Goal: Information Seeking & Learning: Learn about a topic

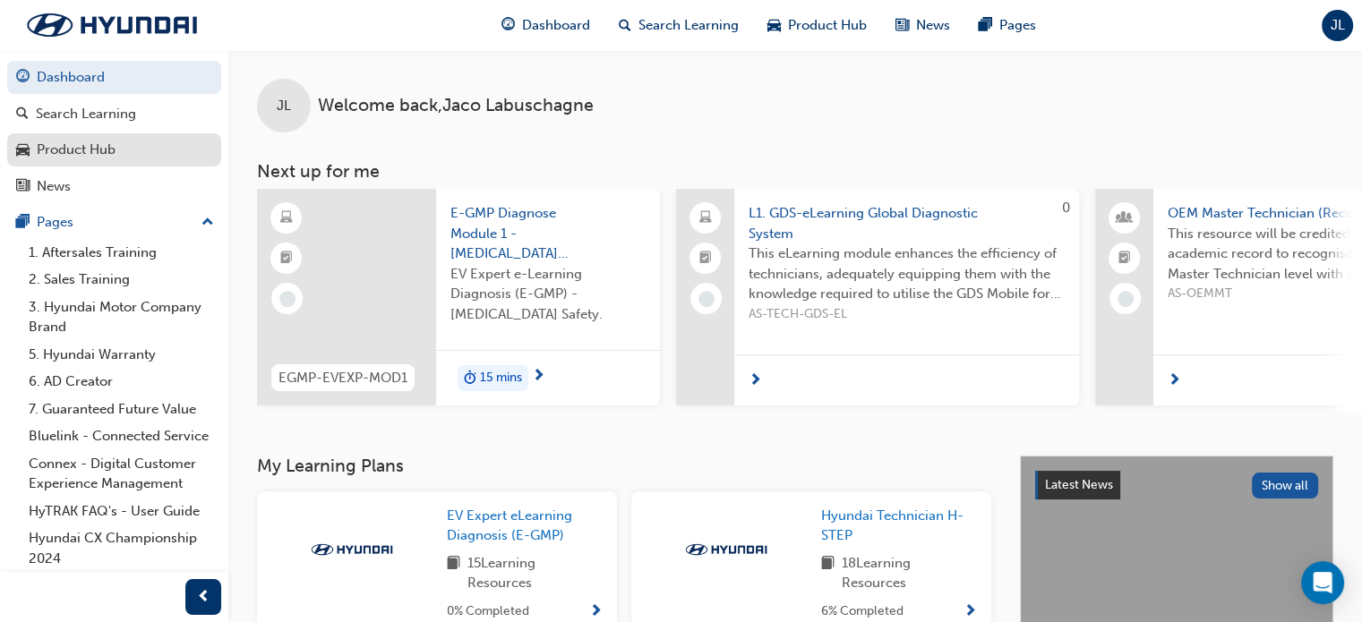
click at [124, 145] on div "Product Hub" at bounding box center [114, 150] width 196 height 22
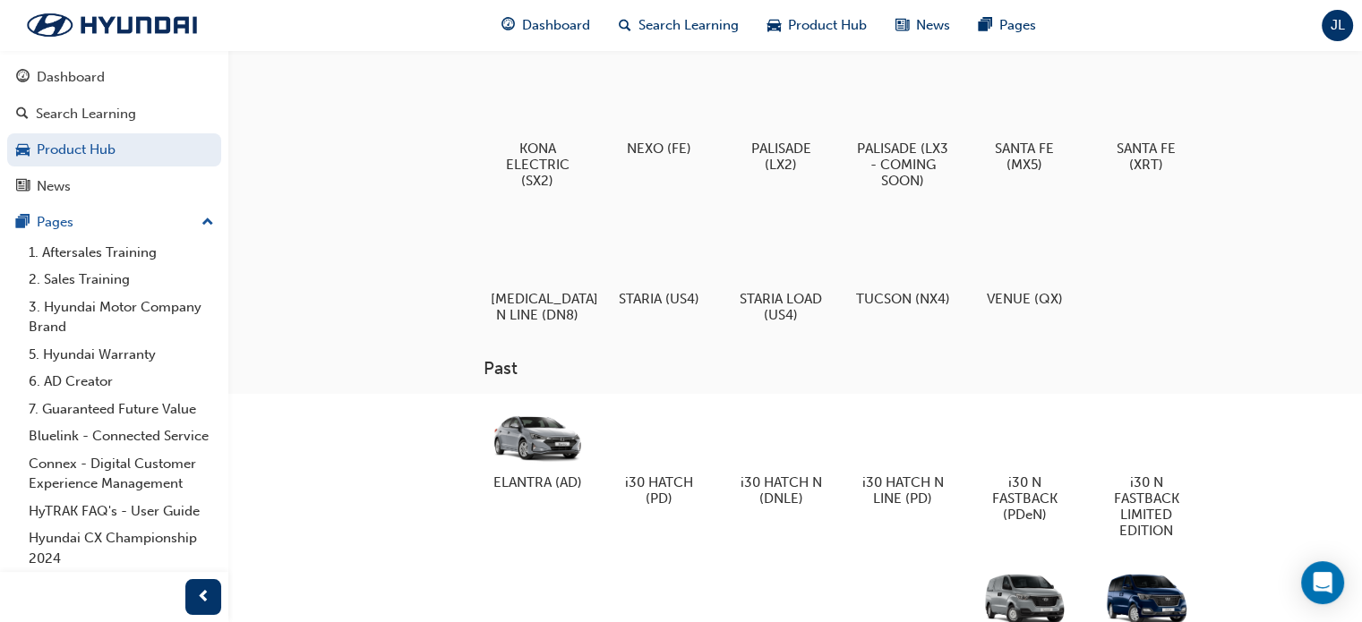
scroll to position [141, 0]
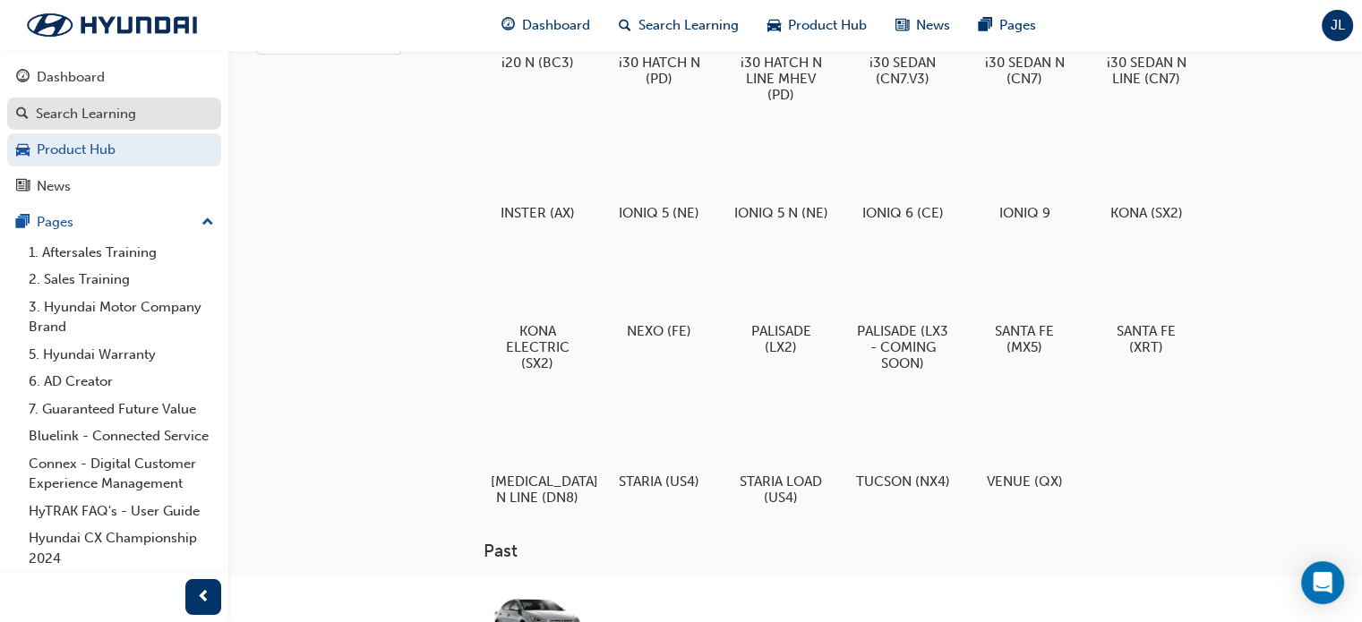
click at [110, 114] on div "Search Learning" at bounding box center [86, 114] width 100 height 21
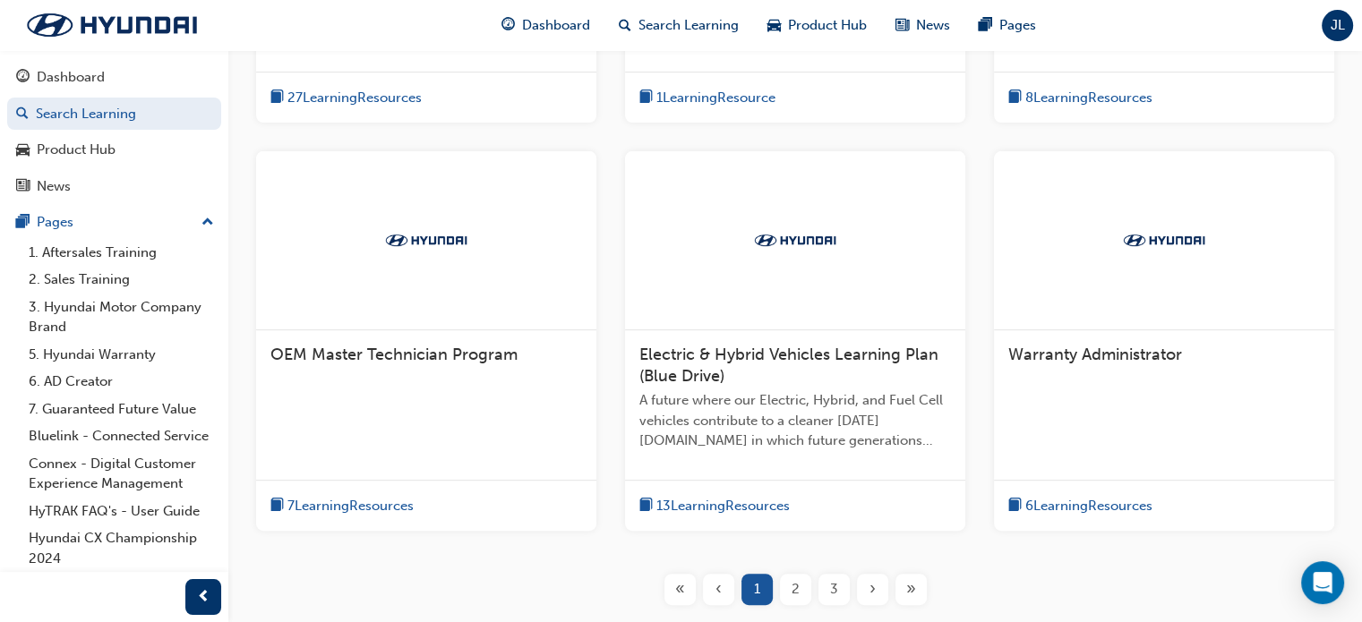
scroll to position [716, 0]
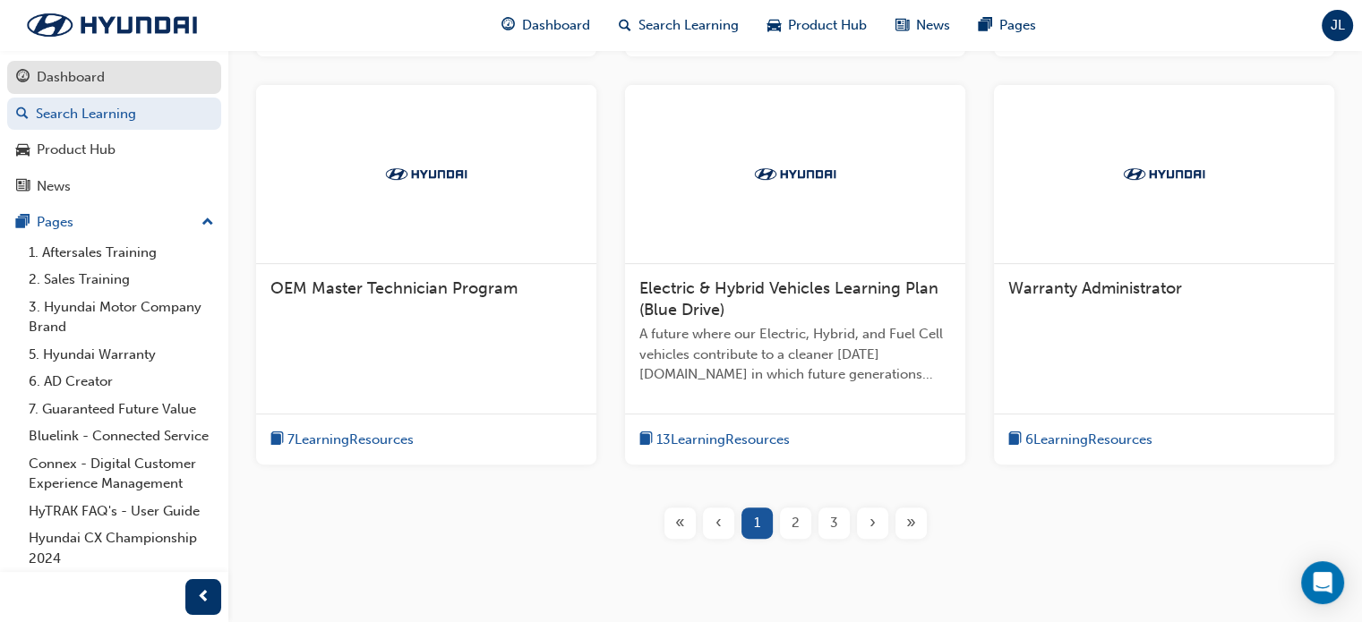
click at [85, 62] on link "Dashboard" at bounding box center [114, 77] width 214 height 33
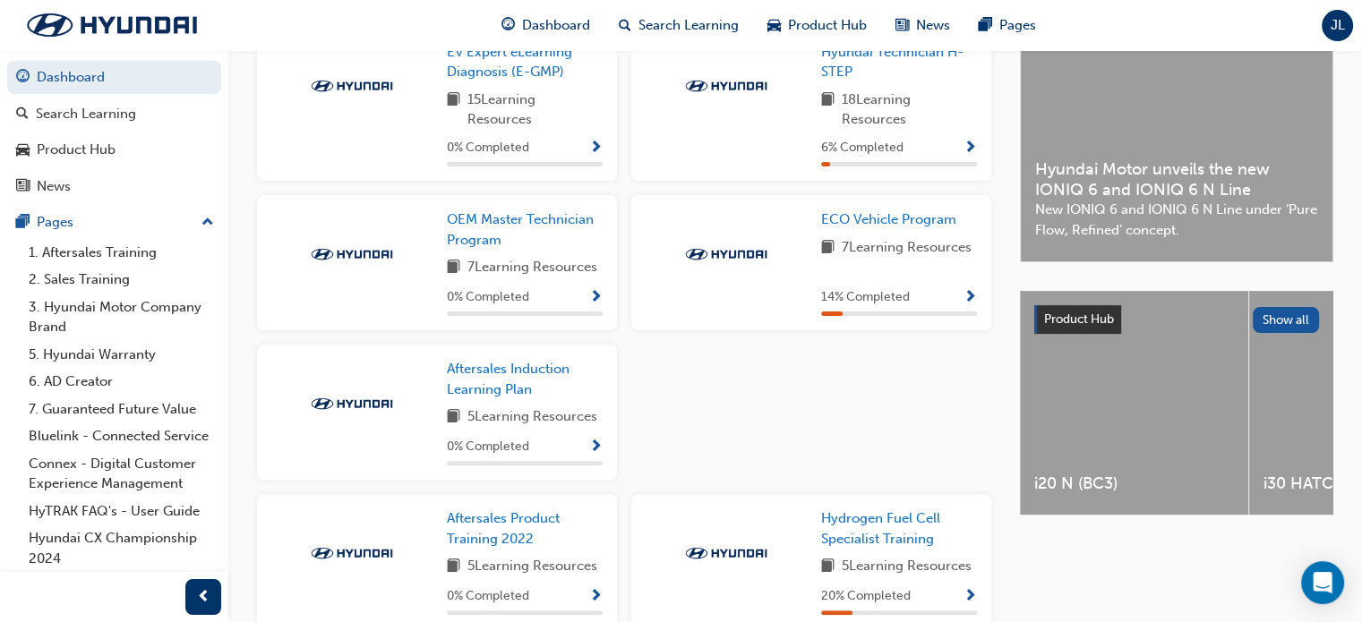
scroll to position [119, 0]
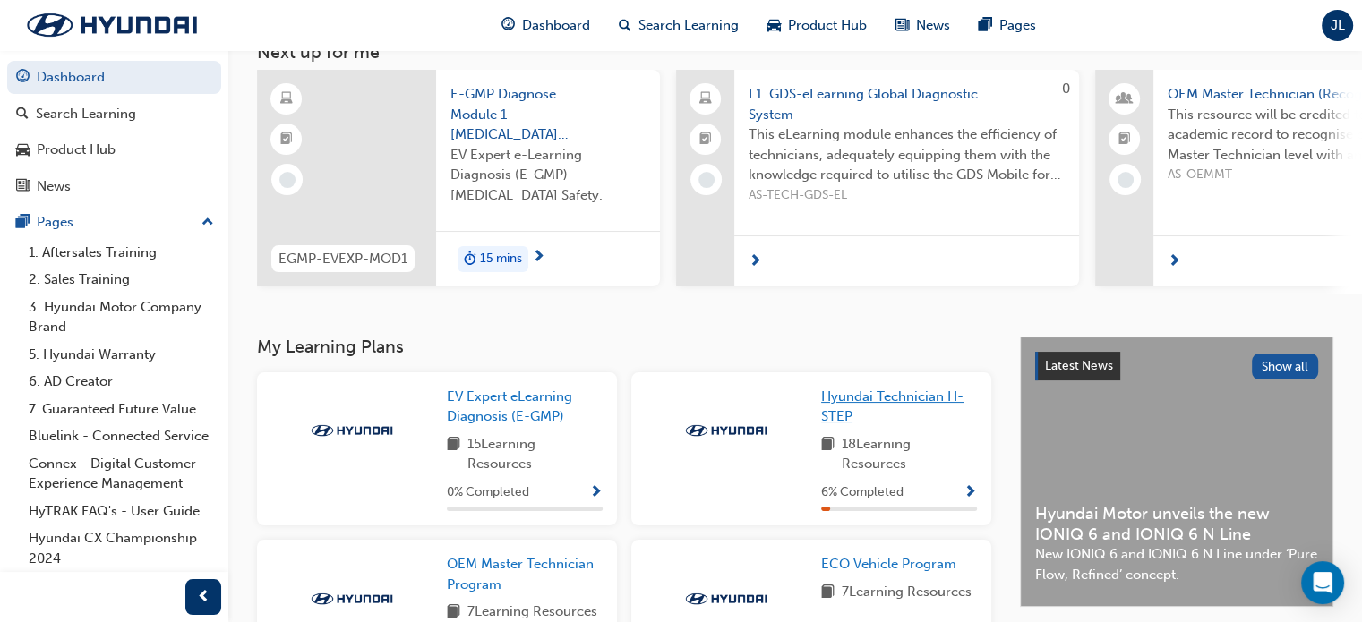
click at [852, 407] on span "Hyundai Technician H-STEP" at bounding box center [892, 407] width 142 height 37
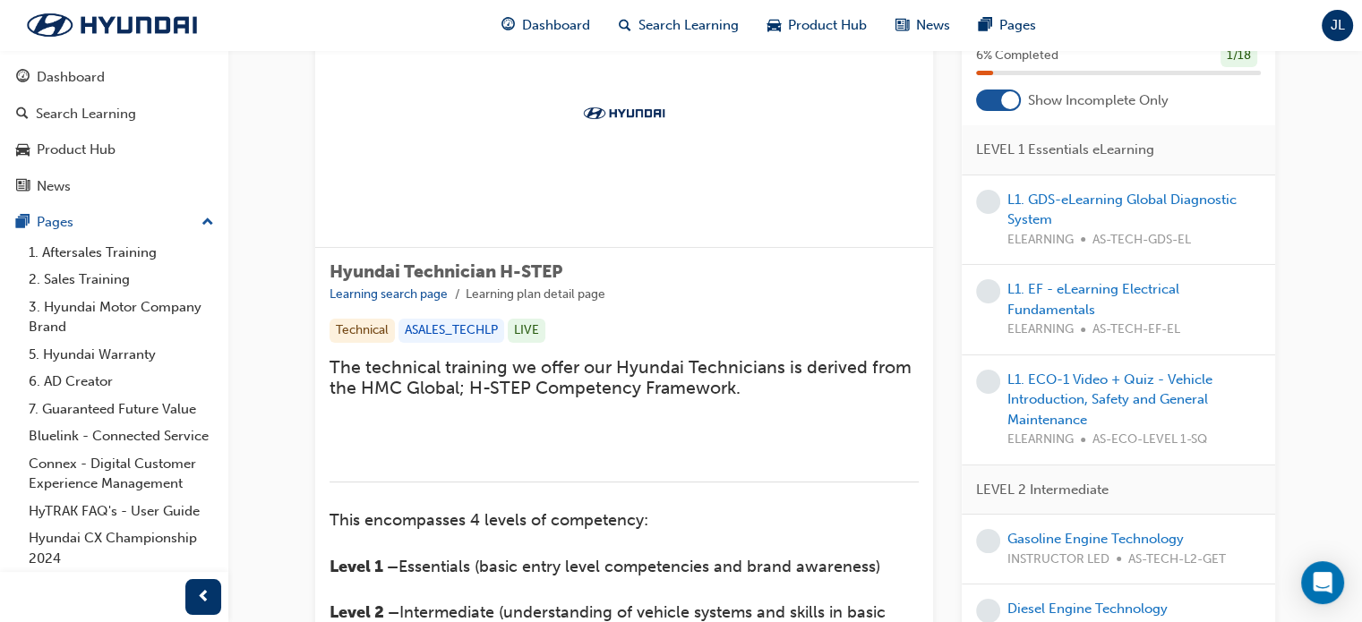
scroll to position [90, 0]
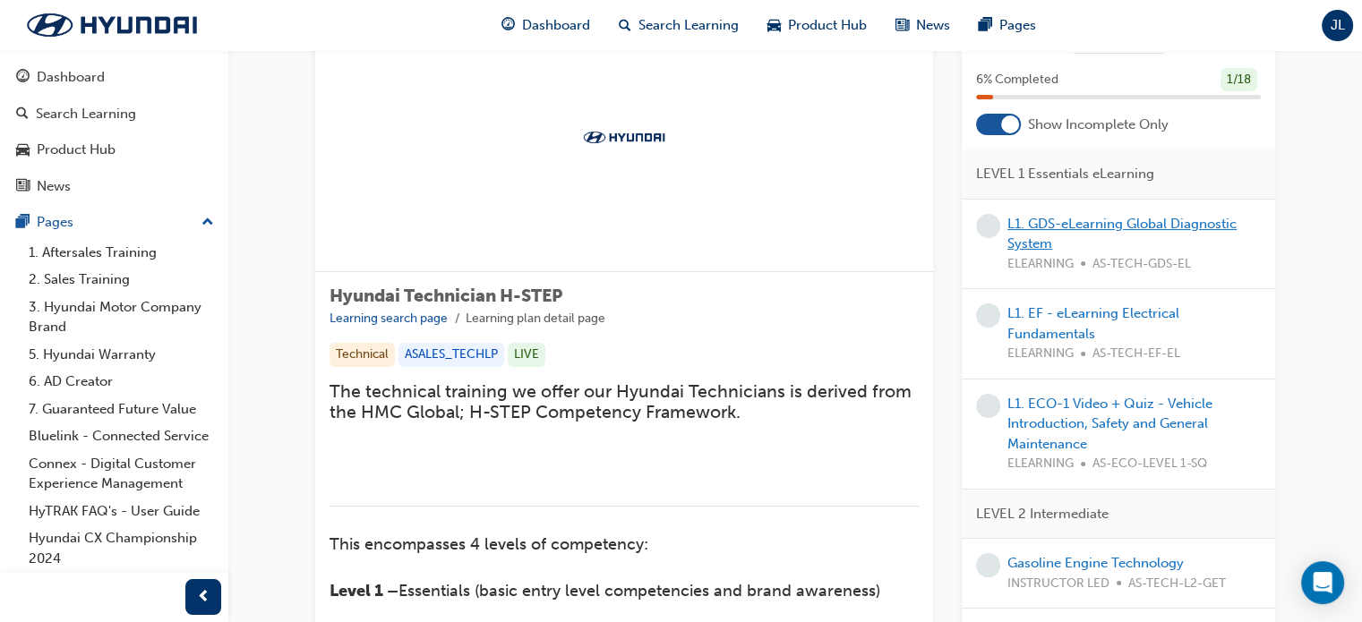
click at [1063, 225] on link "L1. GDS-eLearning Global Diagnostic System" at bounding box center [1121, 234] width 229 height 37
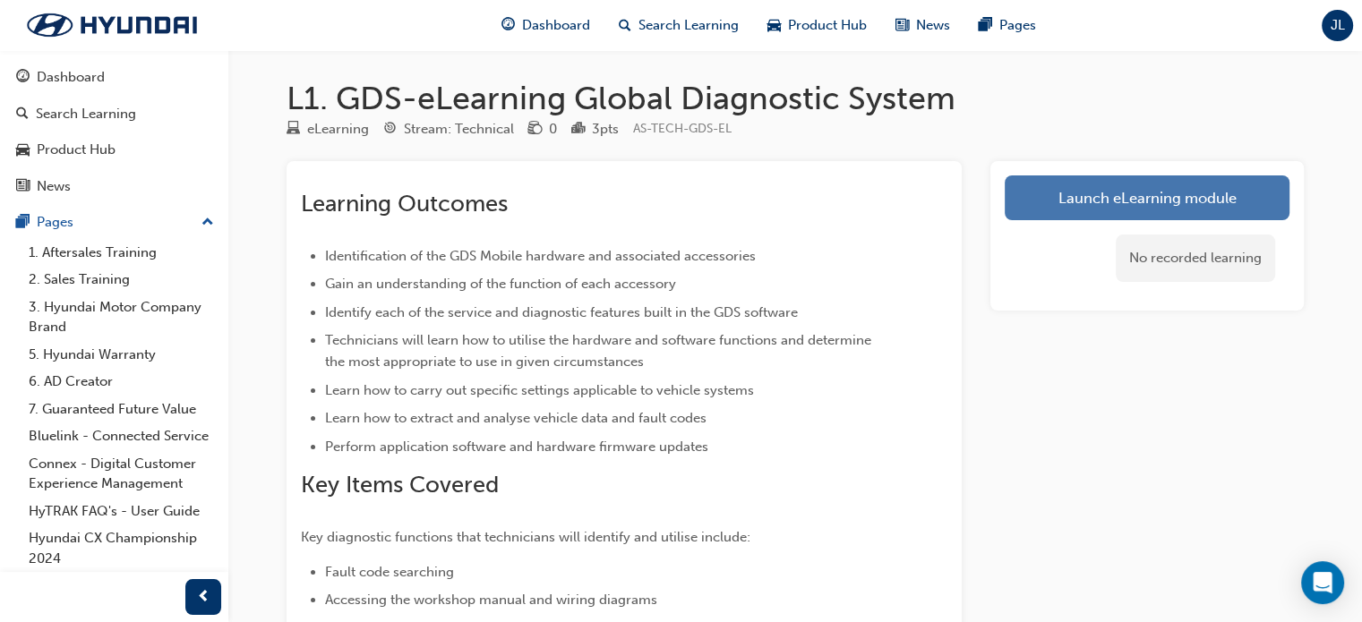
click at [1088, 208] on link "Launch eLearning module" at bounding box center [1147, 197] width 285 height 45
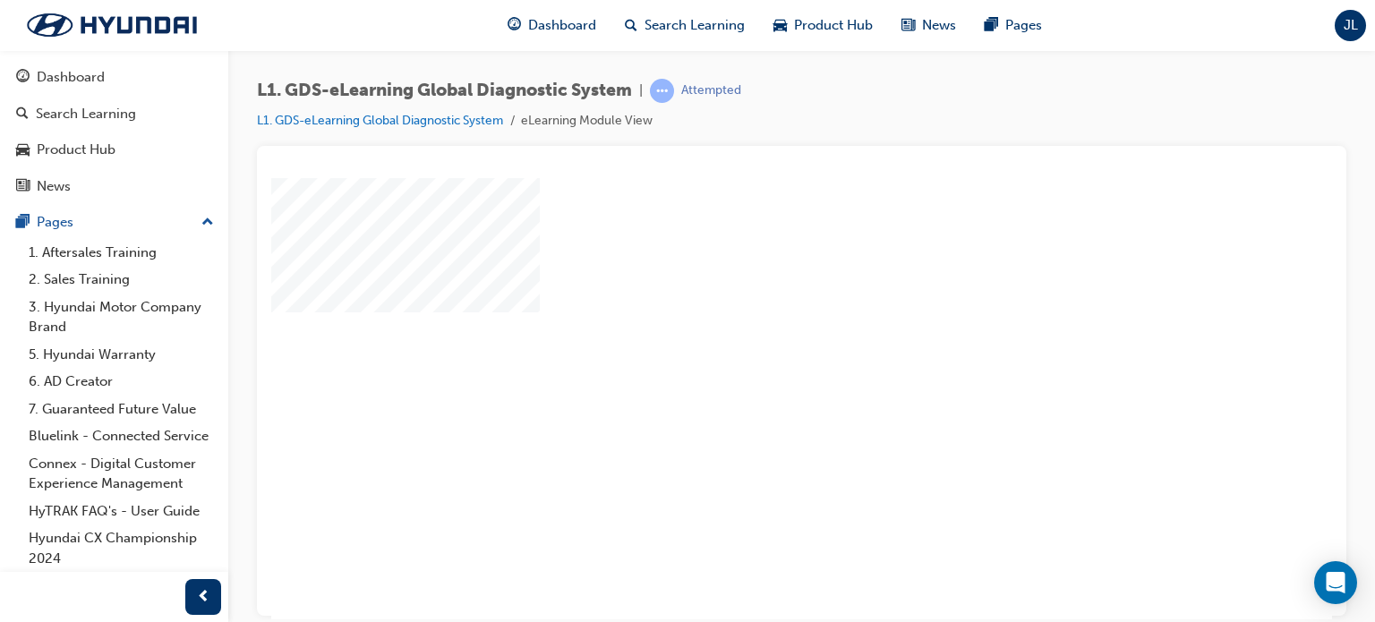
click at [750, 347] on div "play" at bounding box center [750, 347] width 0 height 0
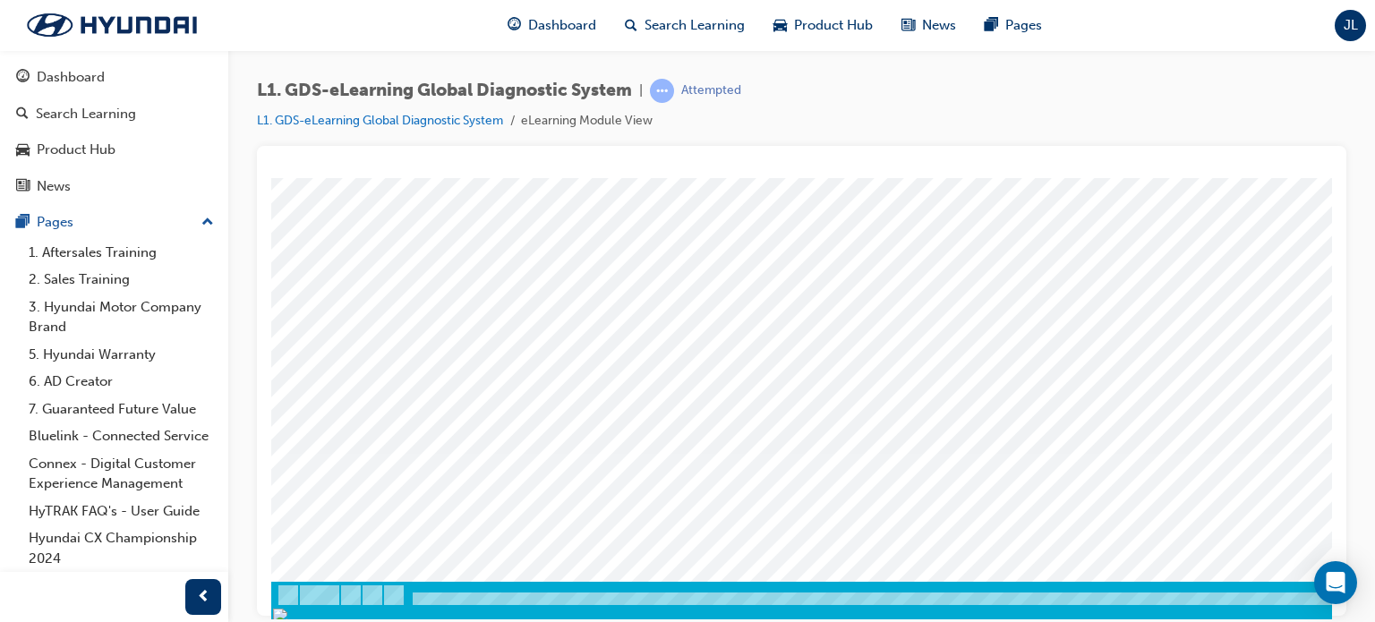
scroll to position [244, 0]
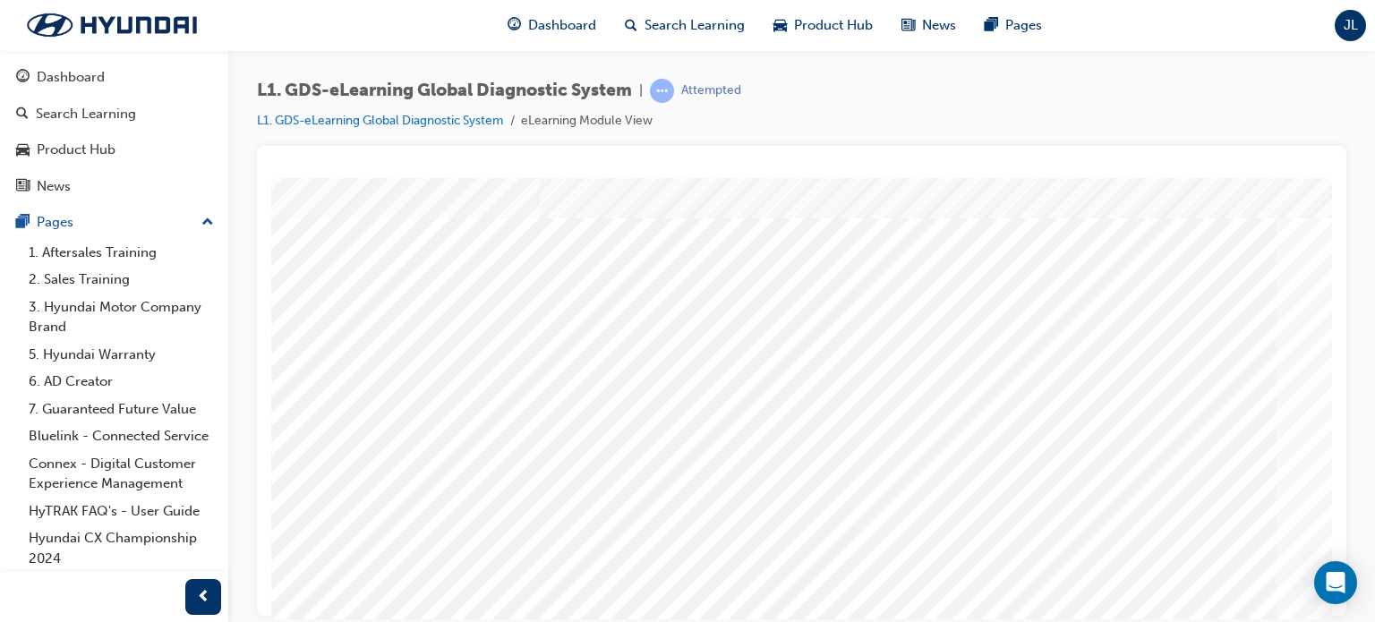
scroll to position [0, 0]
drag, startPoint x: 1057, startPoint y: 263, endPoint x: 1191, endPoint y: 273, distance: 134.7
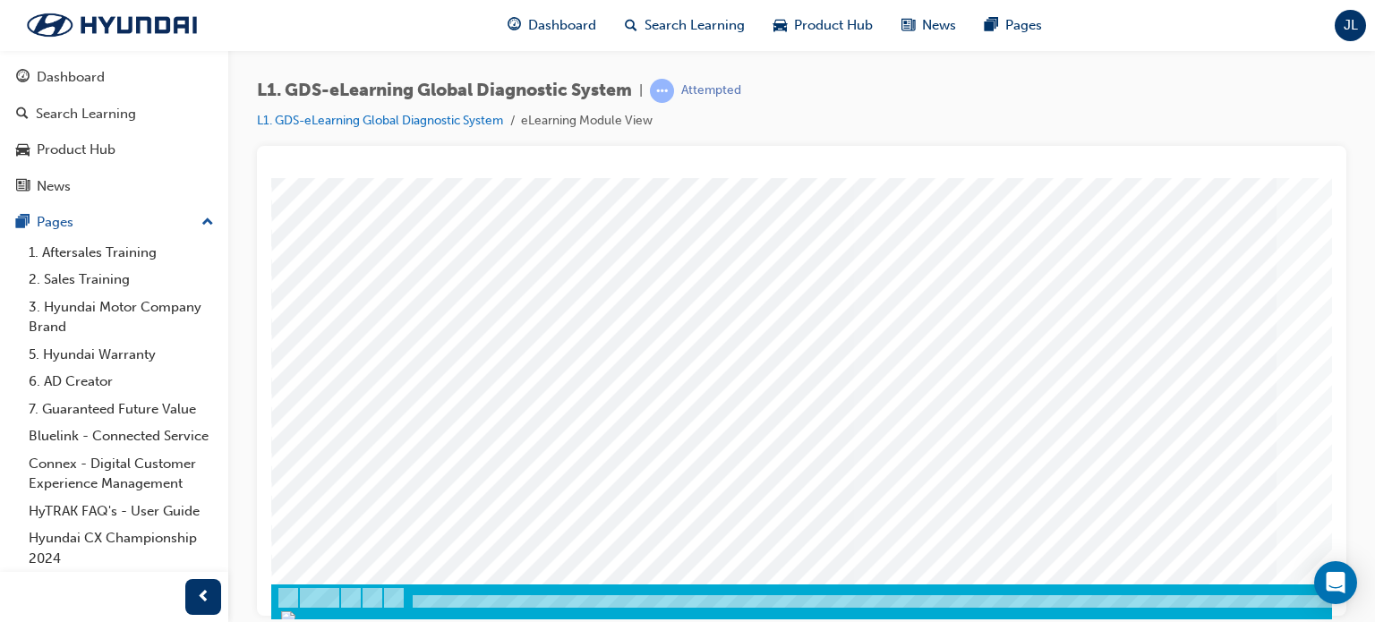
scroll to position [244, 0]
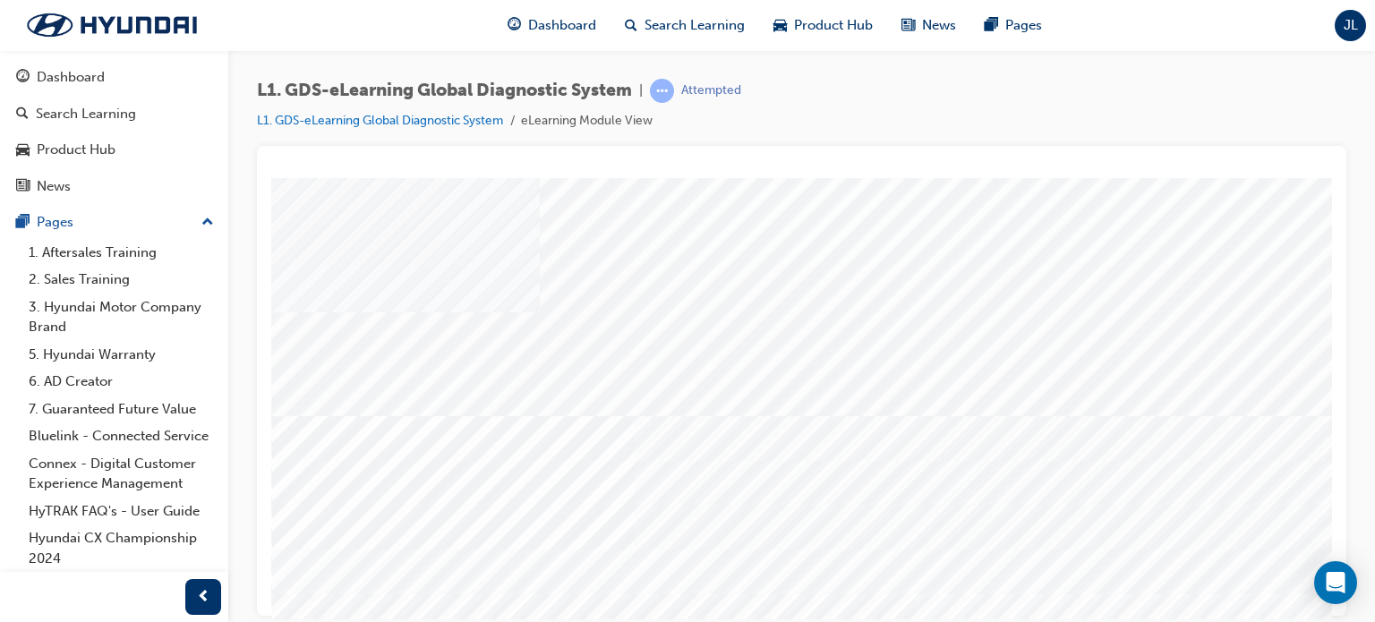
scroll to position [0, 0]
drag, startPoint x: 409, startPoint y: 514, endPoint x: 421, endPoint y: 497, distance: 20.6
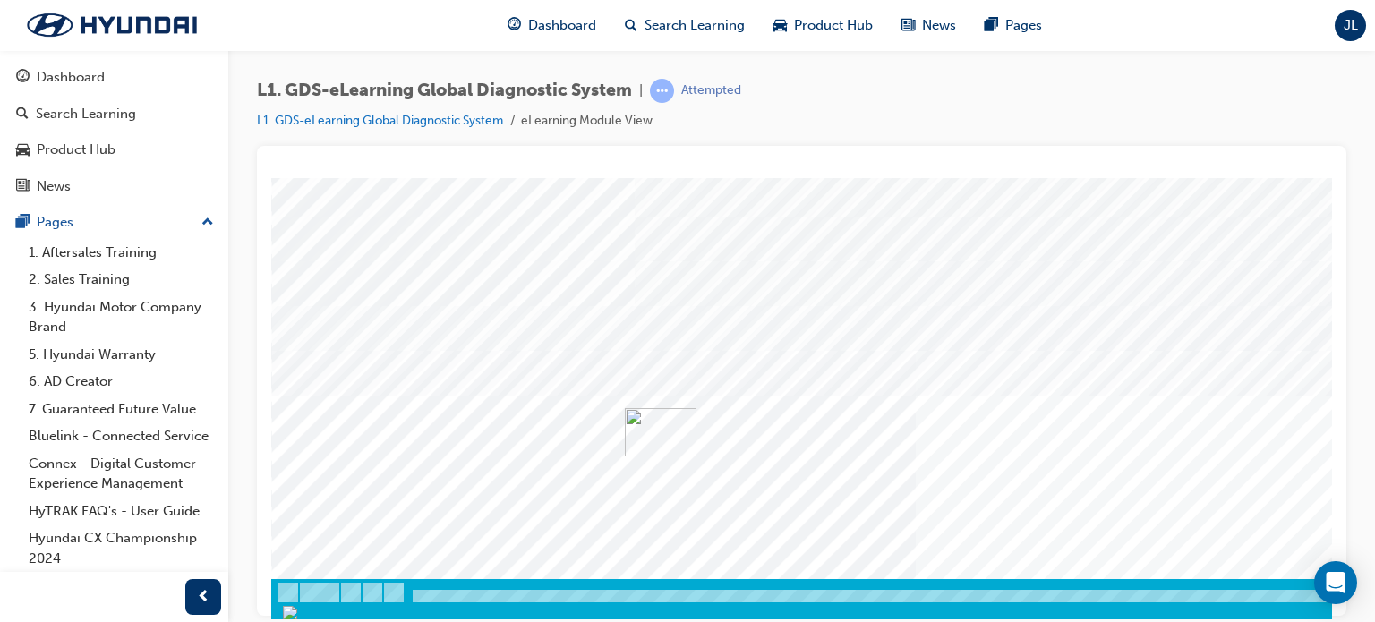
drag, startPoint x: 1052, startPoint y: 610, endPoint x: 1560, endPoint y: 796, distance: 540.8
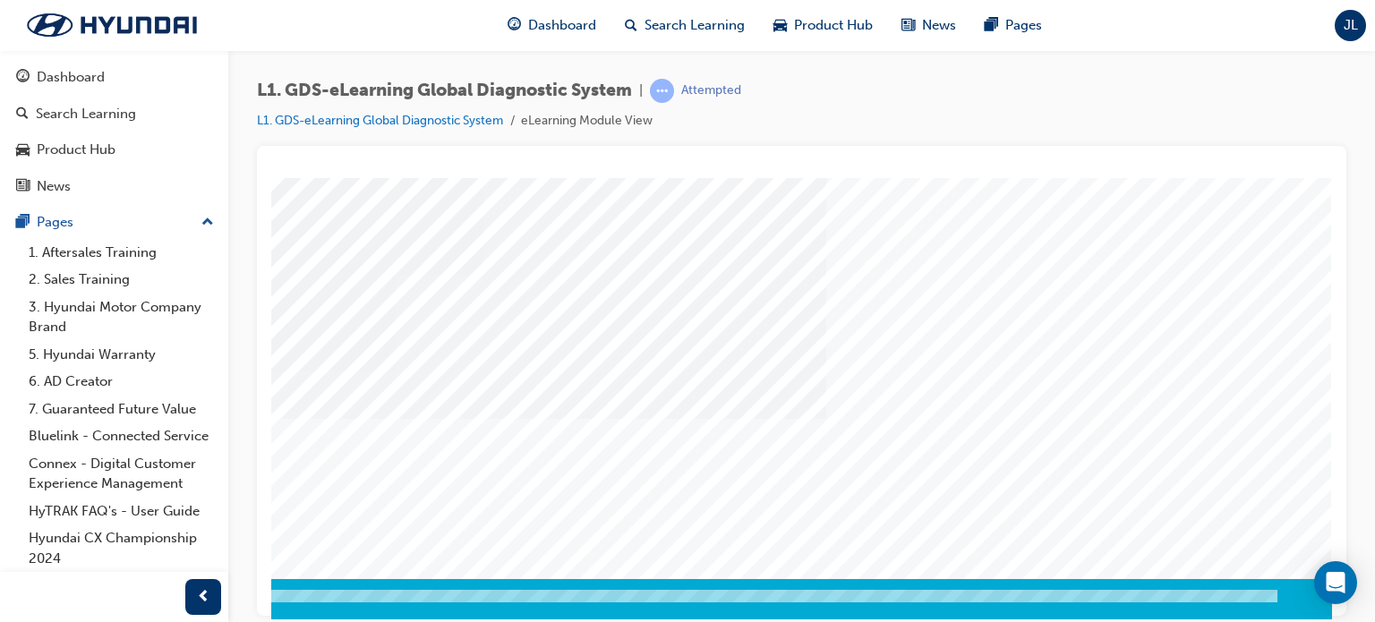
drag, startPoint x: 1132, startPoint y: 617, endPoint x: 1616, endPoint y: 797, distance: 516.8
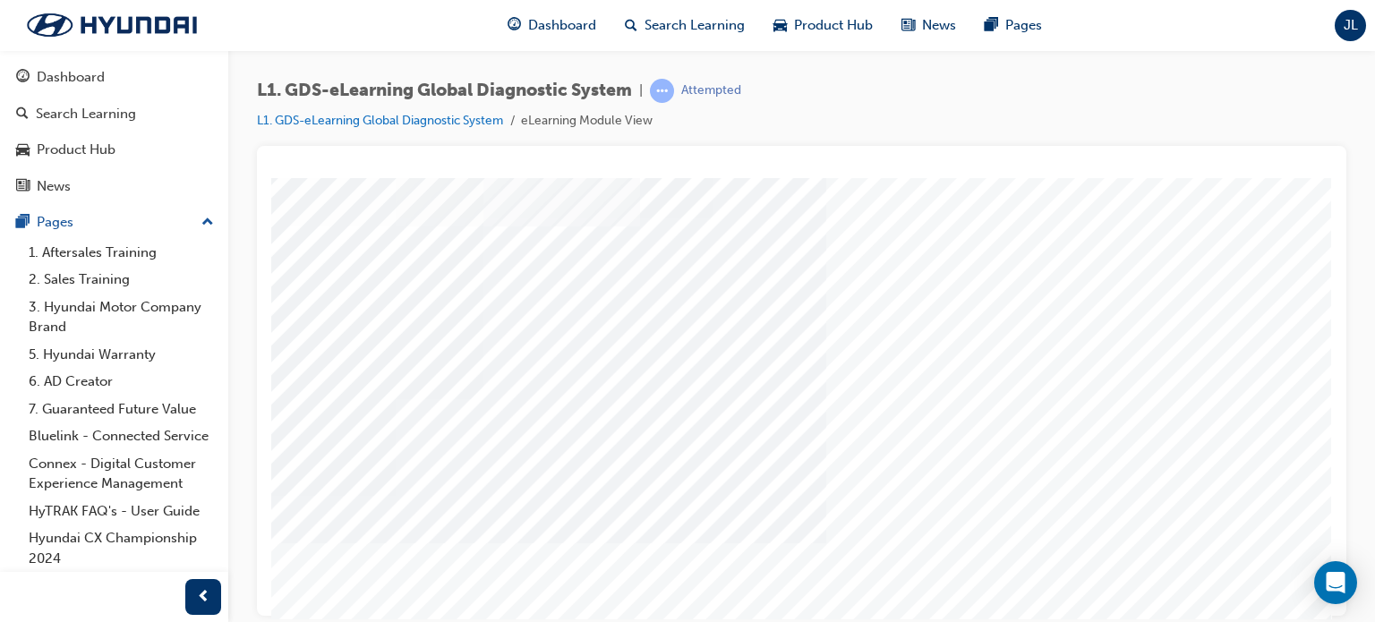
scroll to position [64, 170]
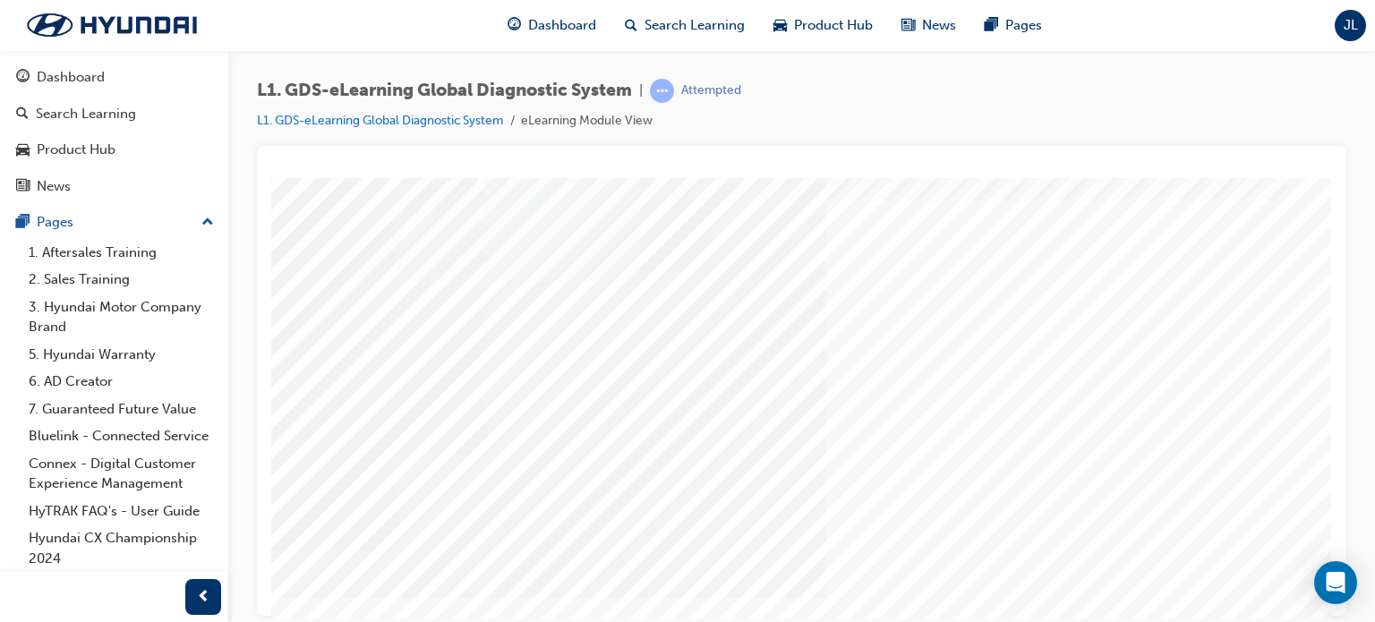
drag, startPoint x: 889, startPoint y: 475, endPoint x: 901, endPoint y: 514, distance: 41.1
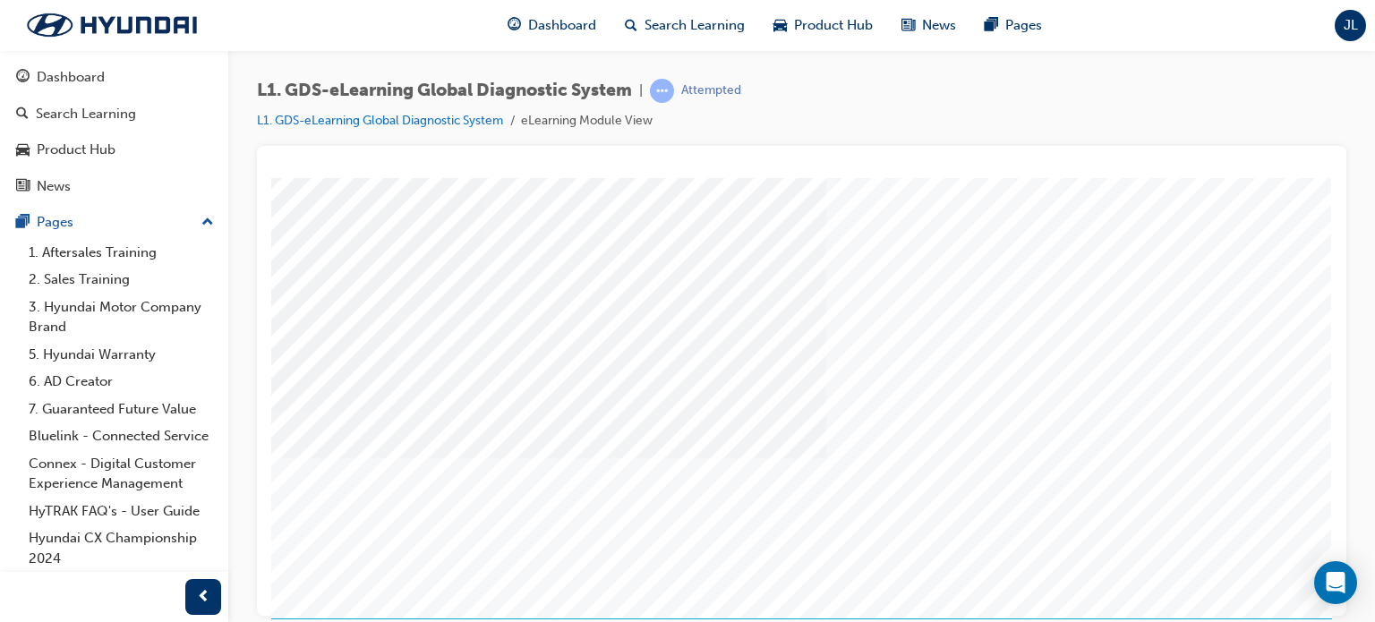
scroll to position [244, 170]
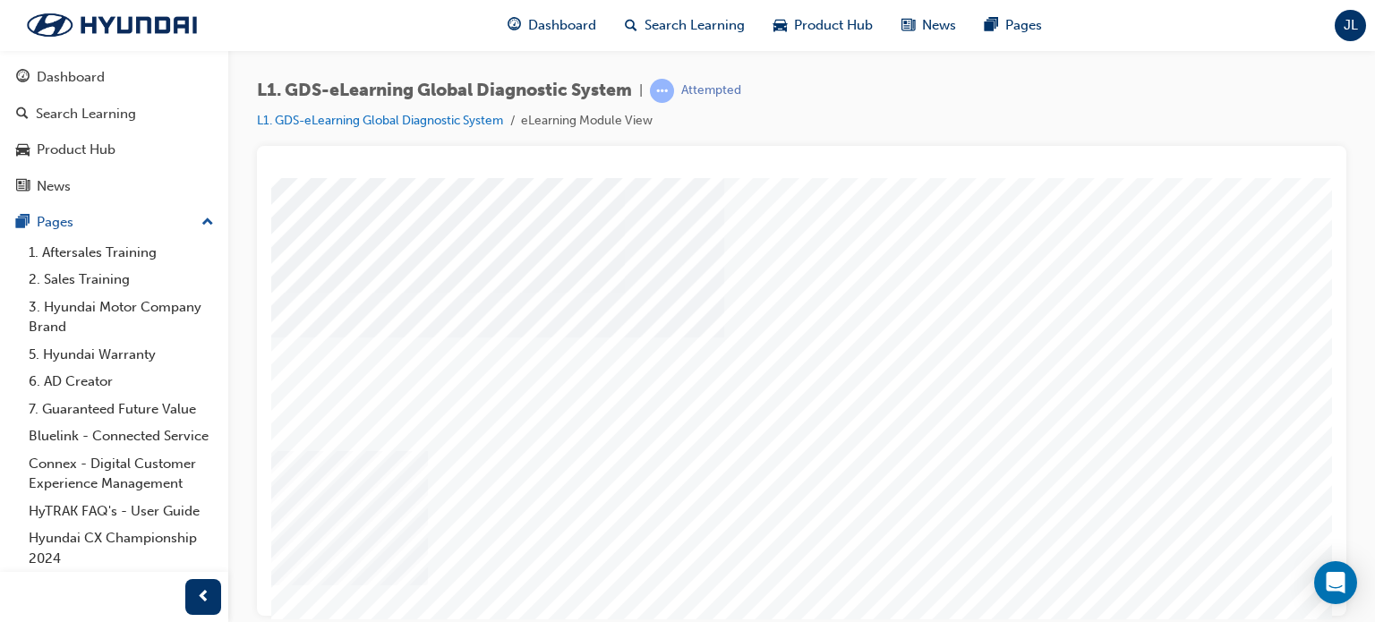
scroll to position [179, 112]
click at [449, 26] on div "Global Information Technology website" at bounding box center [320, 16] width 322 height 19
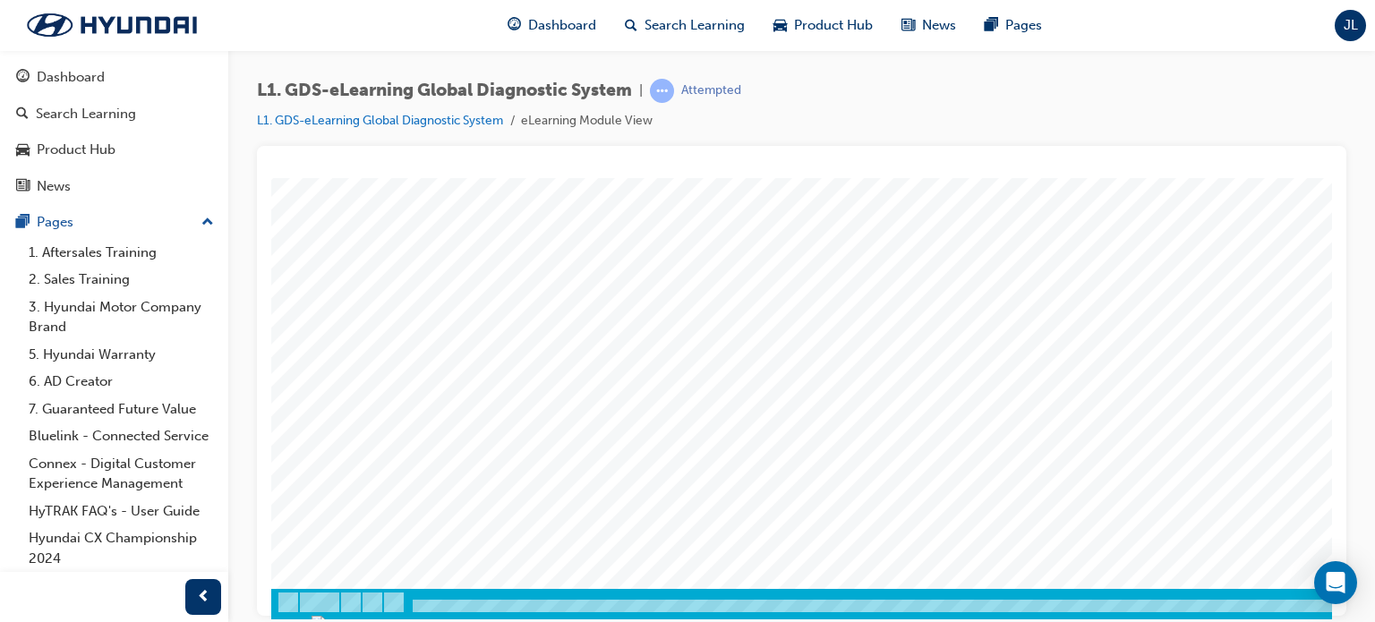
scroll to position [244, 0]
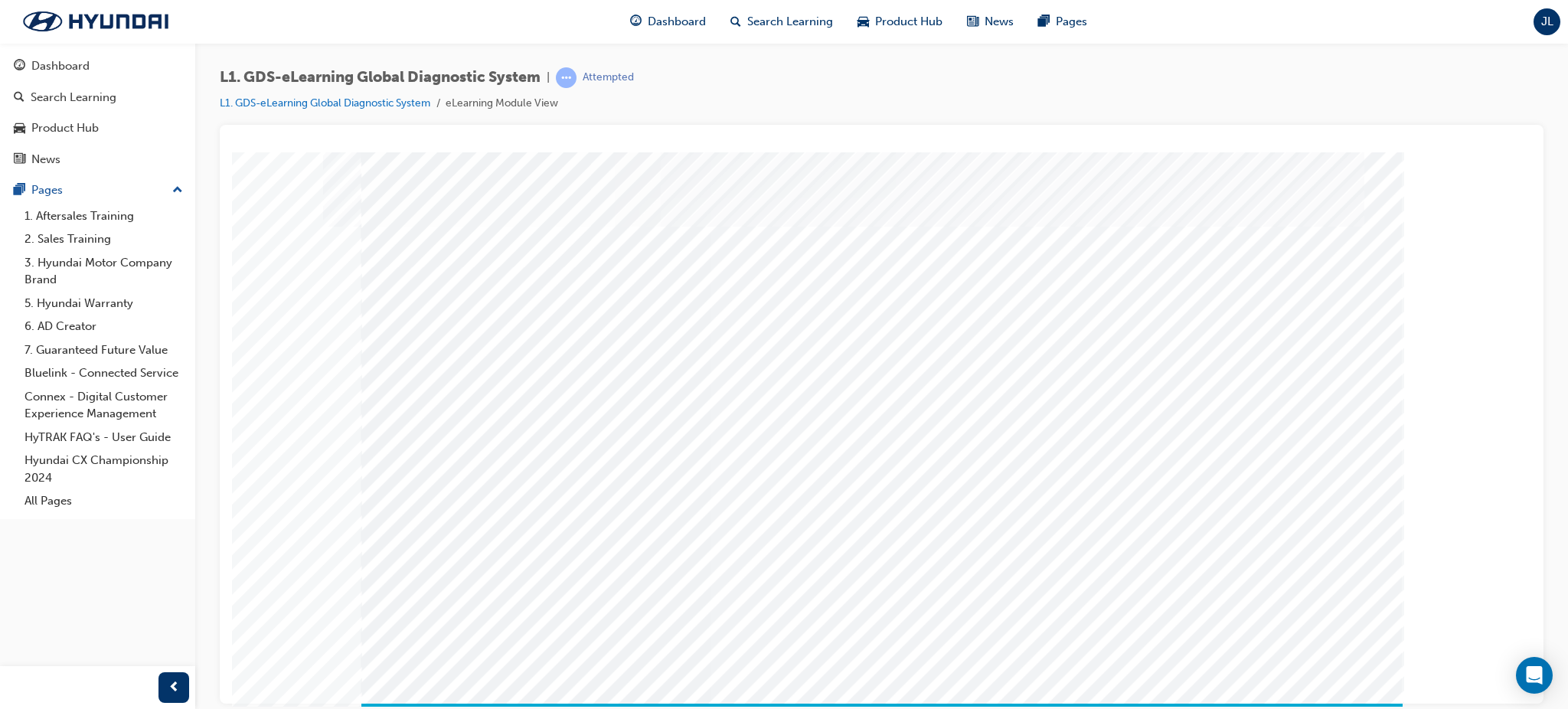
drag, startPoint x: 1054, startPoint y: 3, endPoint x: 1215, endPoint y: 41, distance: 165.4
click at [1175, 41] on div "Dashboard Search Learning Product Hub News Pages JL" at bounding box center [784, 21] width 1568 height 44
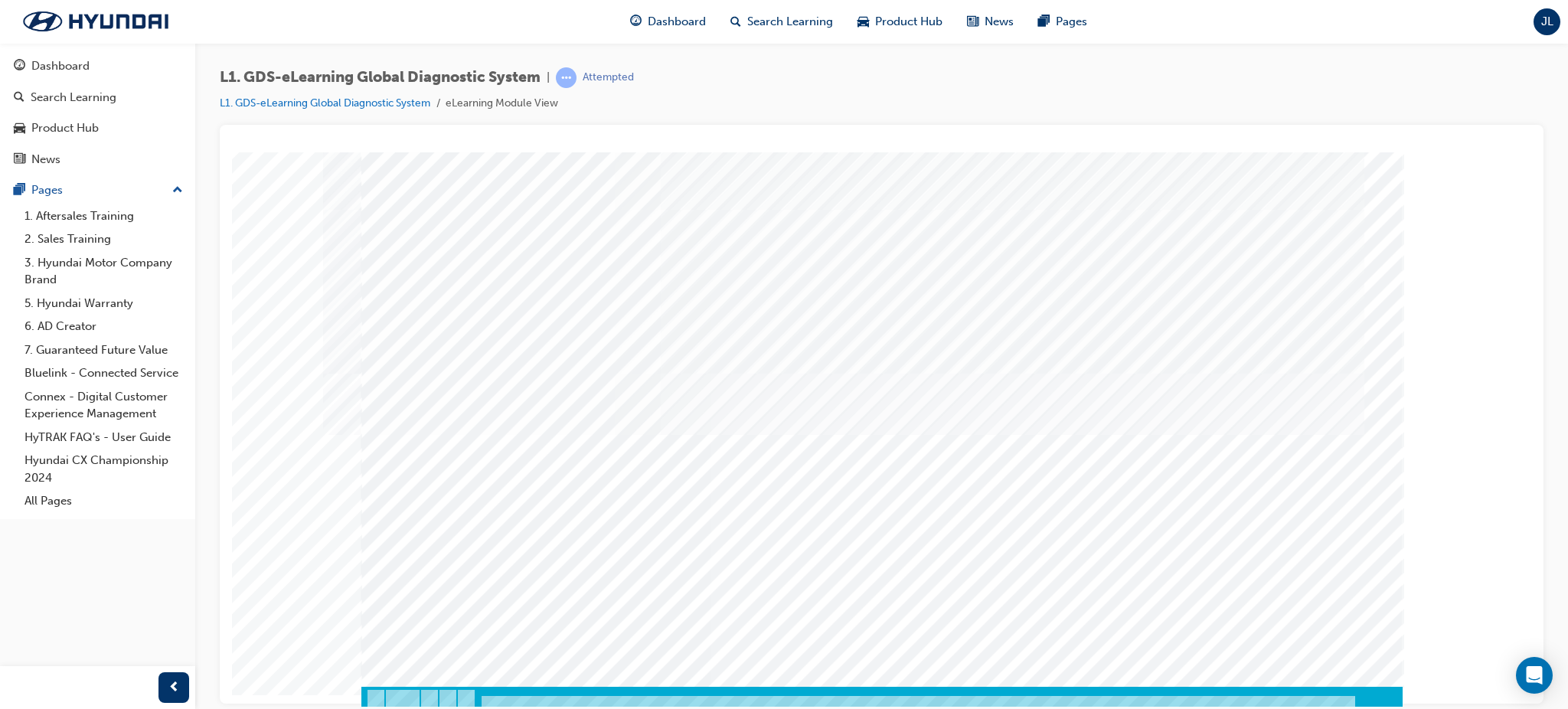
scroll to position [18, 0]
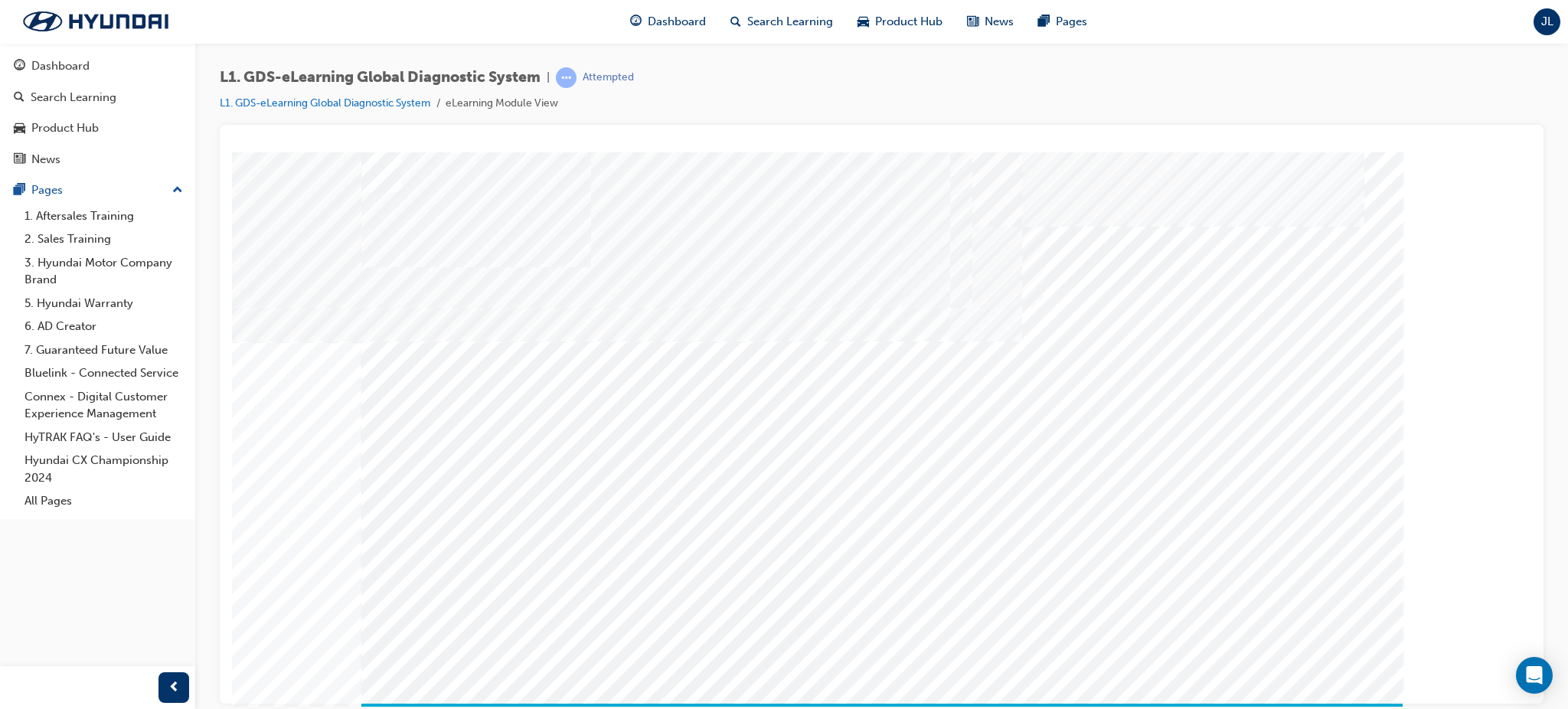
drag, startPoint x: 926, startPoint y: 249, endPoint x: 919, endPoint y: 434, distance: 185.1
click at [917, 458] on div "multistate" at bounding box center [882, 427] width 1041 height 552
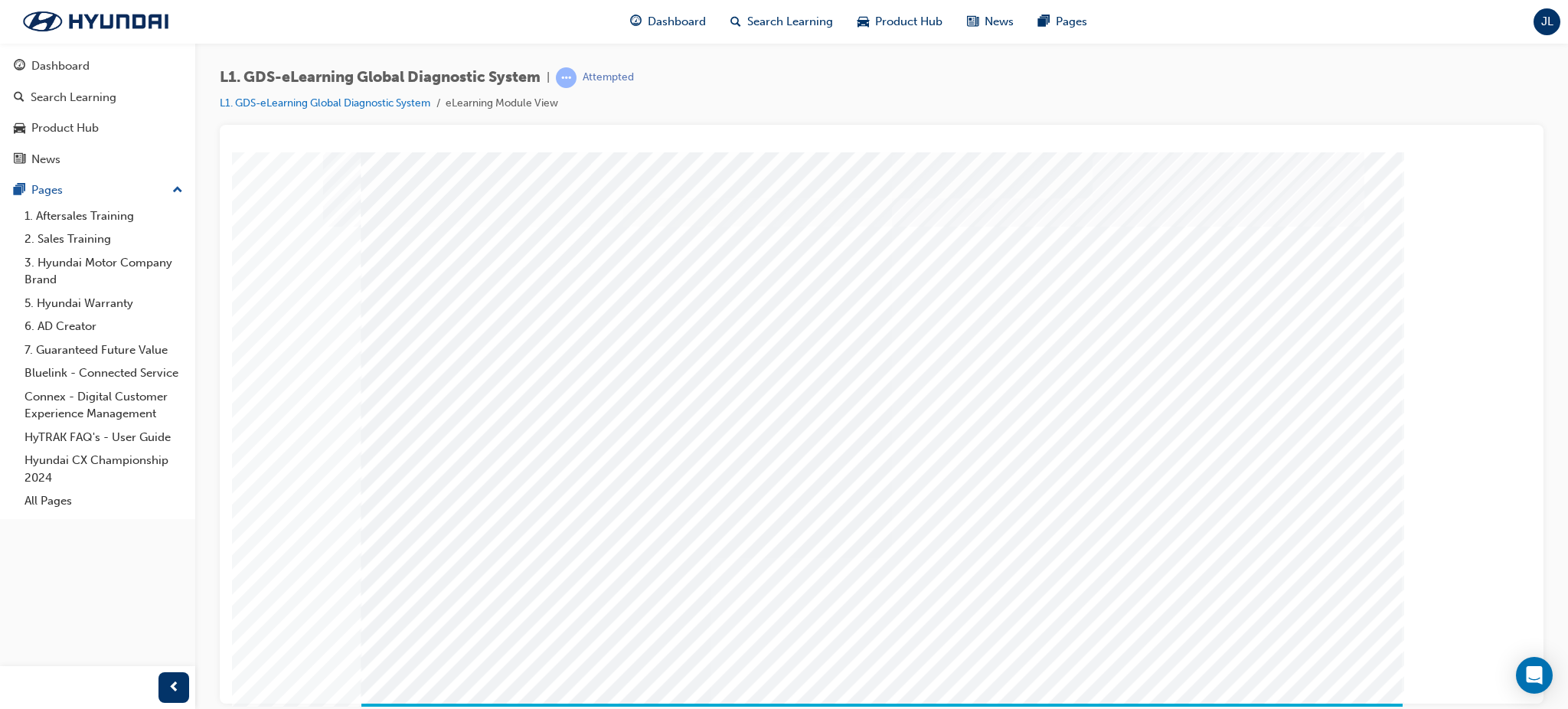
drag, startPoint x: 917, startPoint y: 239, endPoint x: 934, endPoint y: 434, distance: 195.7
click at [934, 442] on div "multistate" at bounding box center [882, 427] width 1041 height 552
drag, startPoint x: 934, startPoint y: 256, endPoint x: 932, endPoint y: 269, distance: 13.2
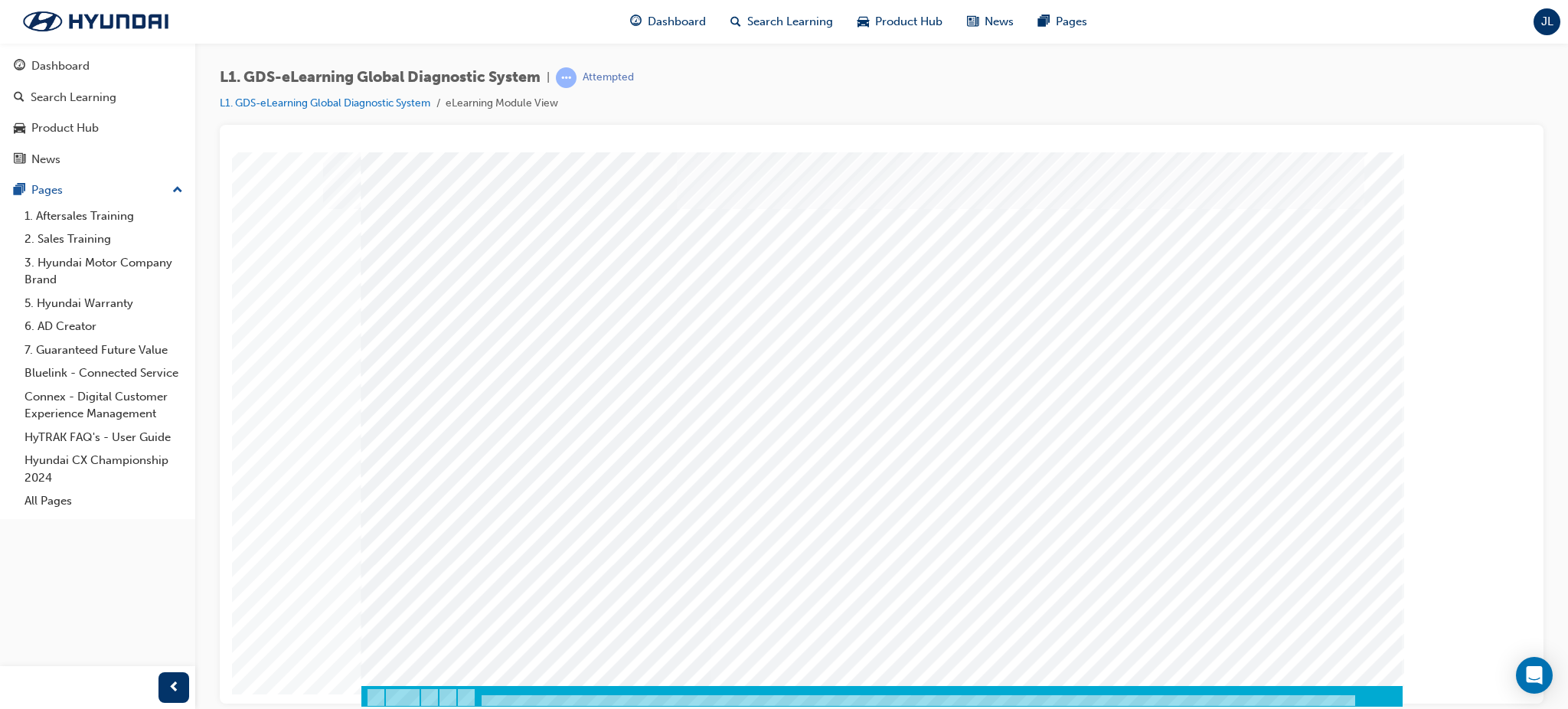
scroll to position [18, 0]
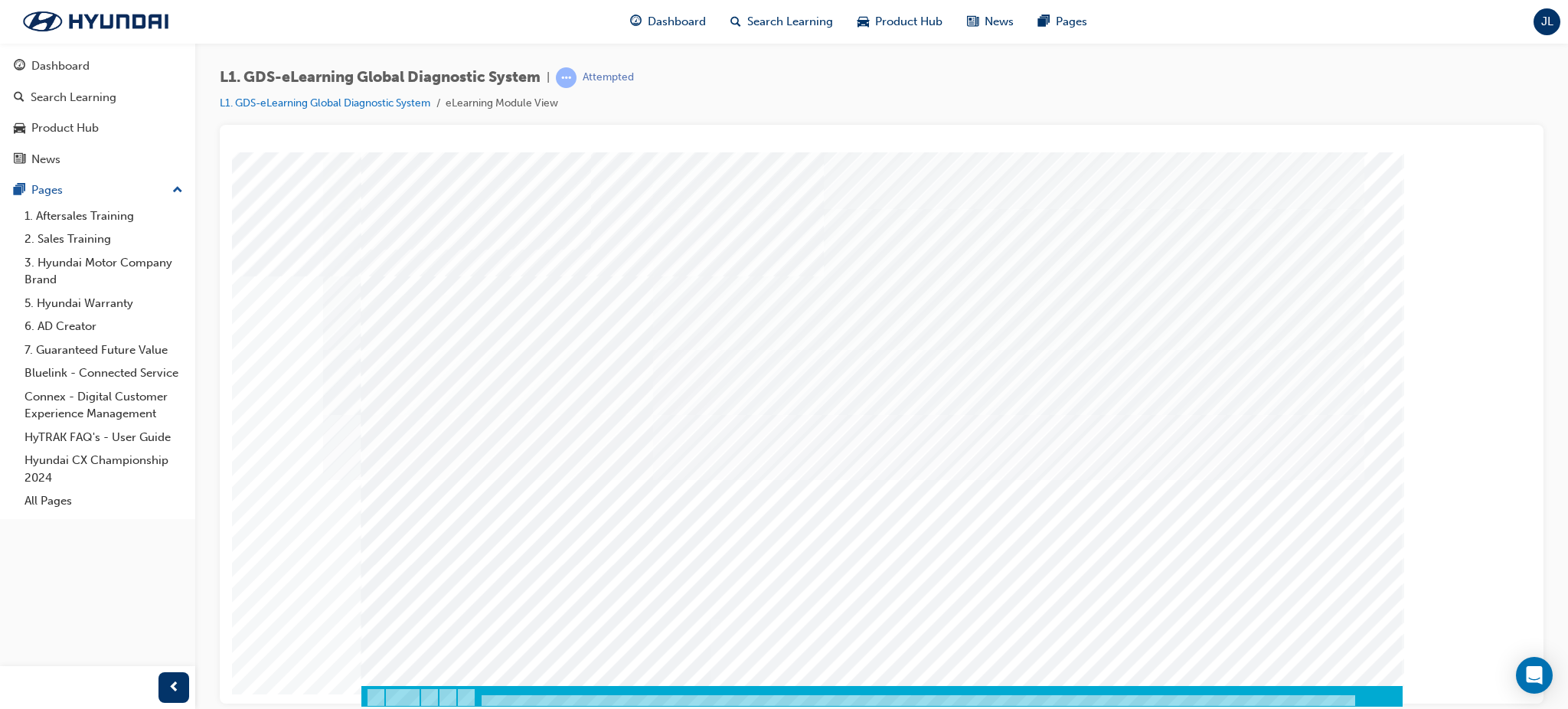
scroll to position [18, 0]
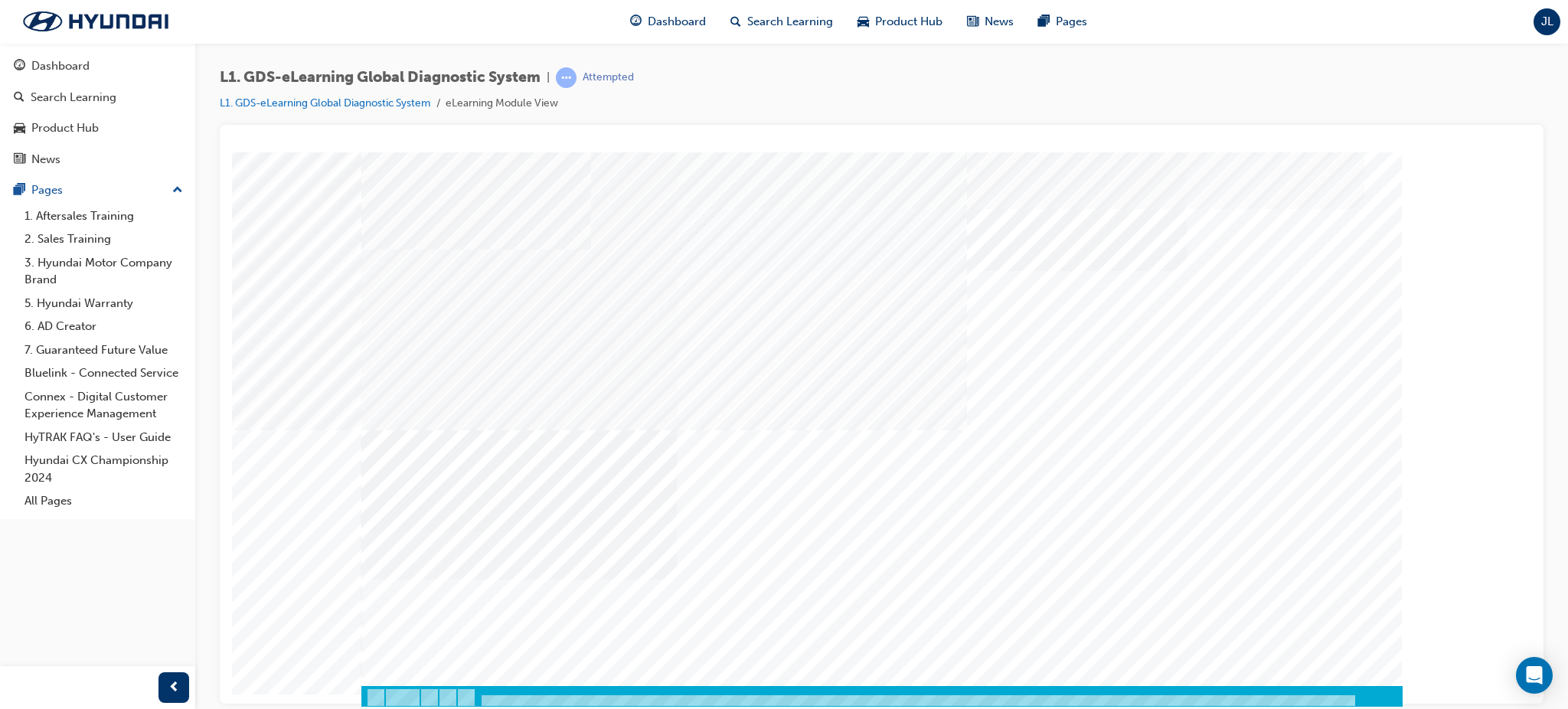
scroll to position [18, 0]
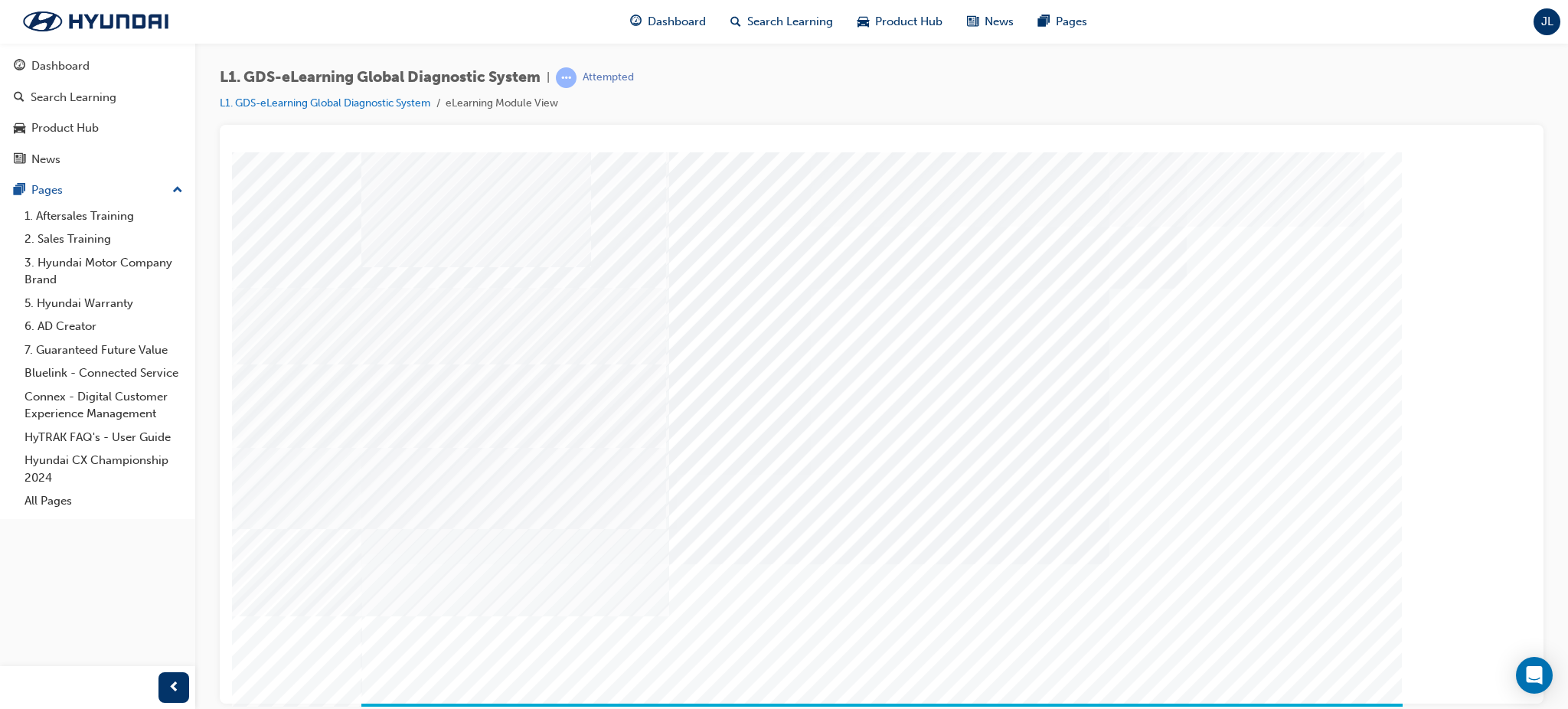
drag, startPoint x: 1102, startPoint y: 419, endPoint x: 882, endPoint y: 251, distance: 276.8
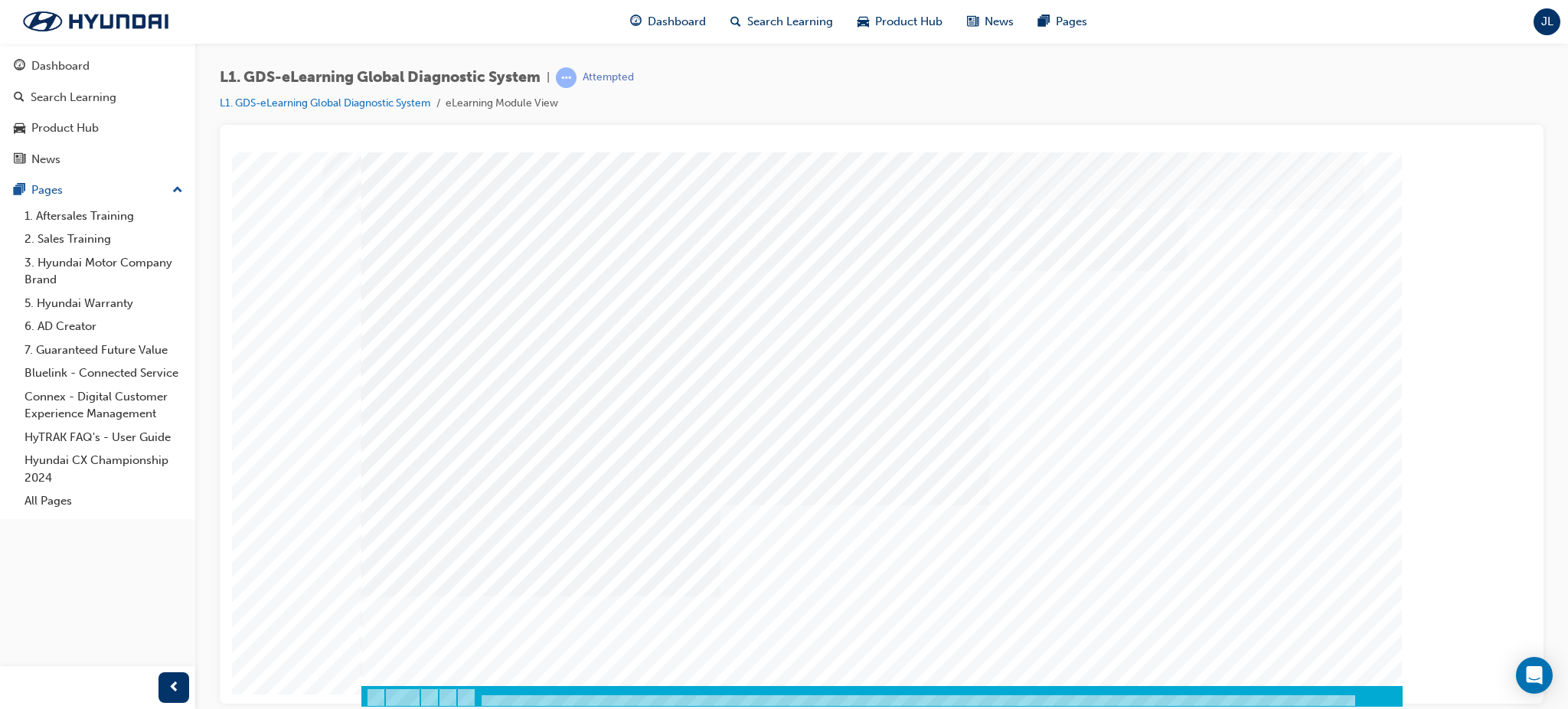
scroll to position [18, 0]
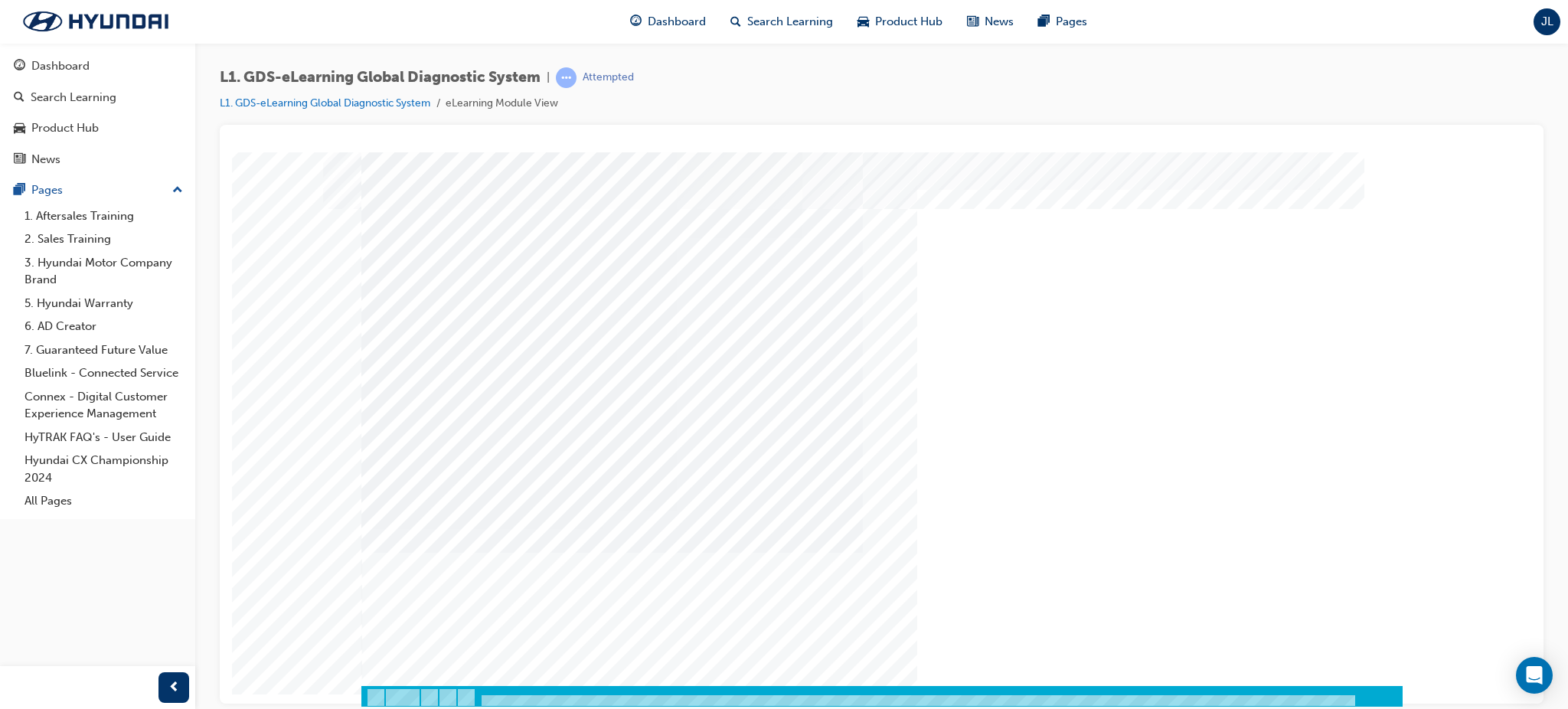
scroll to position [18, 0]
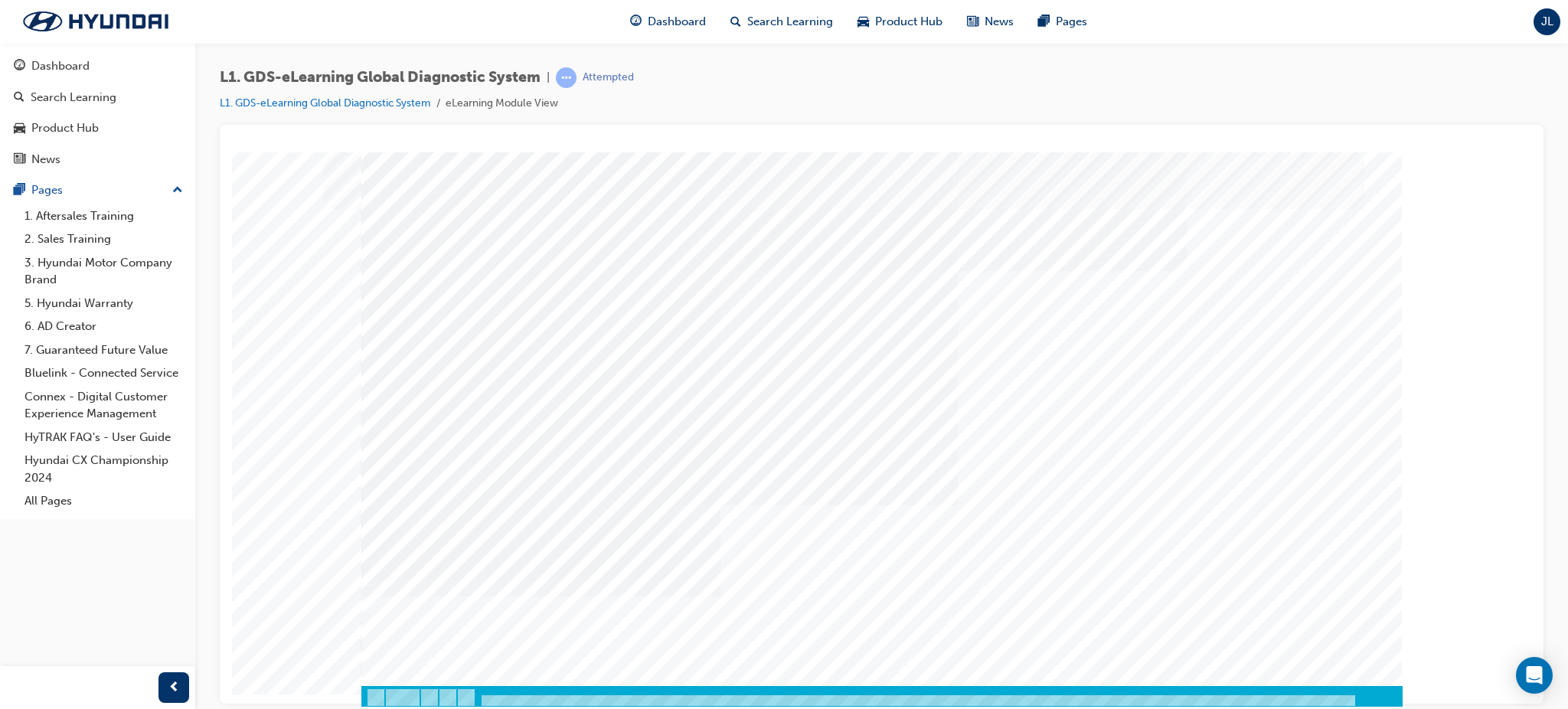
scroll to position [18, 0]
